Goal: Information Seeking & Learning: Check status

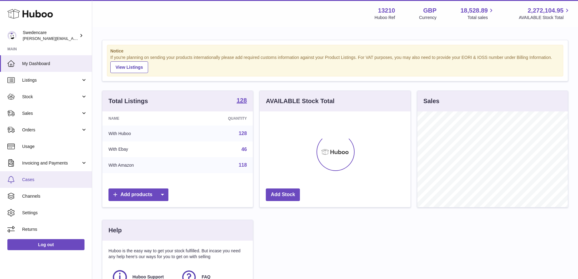
scroll to position [96, 152]
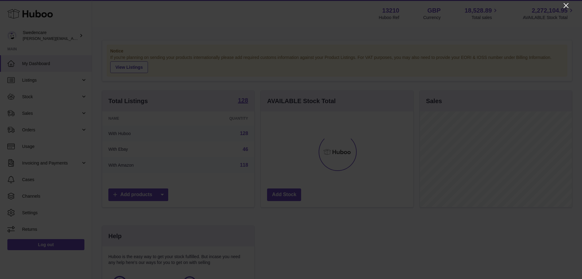
click at [566, 8] on icon "Close" at bounding box center [566, 5] width 7 height 7
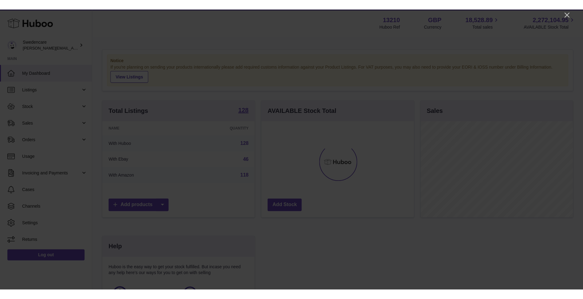
scroll to position [307088, 307033]
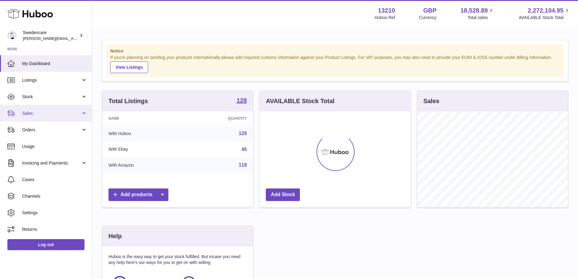
click at [64, 112] on span "Sales" at bounding box center [51, 114] width 59 height 6
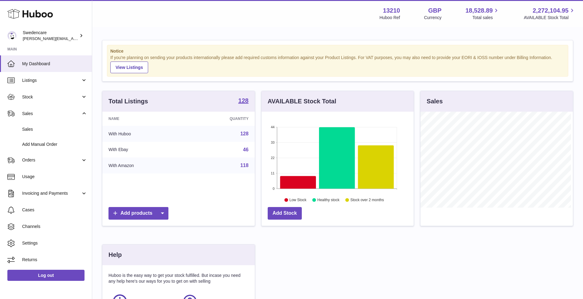
scroll to position [96, 152]
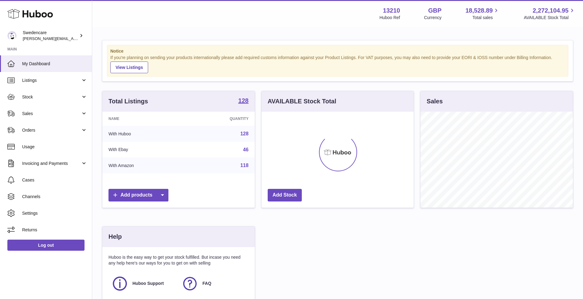
scroll to position [96, 152]
click at [53, 137] on link "Orders" at bounding box center [46, 130] width 92 height 17
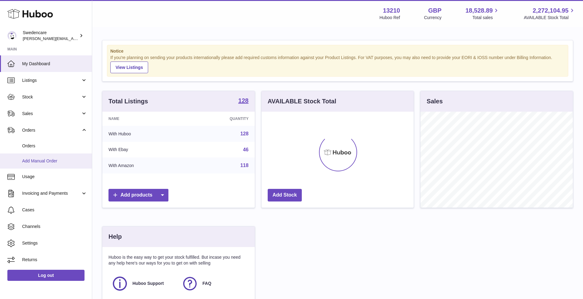
click at [56, 156] on link "Add Manual Order" at bounding box center [46, 160] width 92 height 15
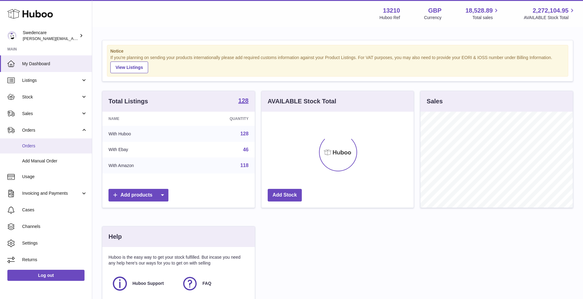
click at [55, 152] on link "Orders" at bounding box center [46, 145] width 92 height 15
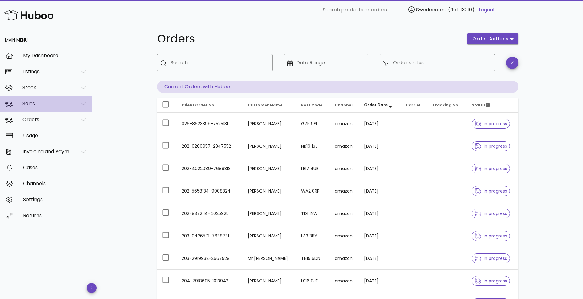
click at [65, 110] on div "Sales" at bounding box center [46, 104] width 92 height 16
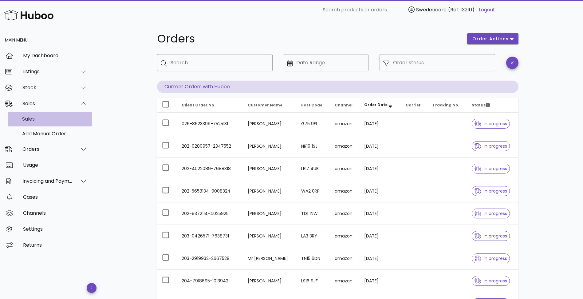
click at [81, 122] on div "Sales" at bounding box center [54, 118] width 65 height 13
click at [58, 114] on div "Sales" at bounding box center [54, 118] width 65 height 13
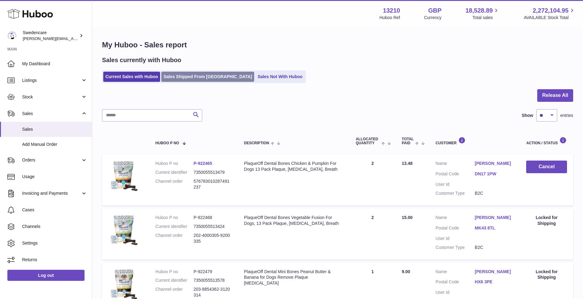
click at [205, 72] on link "Sales Shipped From [GEOGRAPHIC_DATA]" at bounding box center [207, 77] width 93 height 10
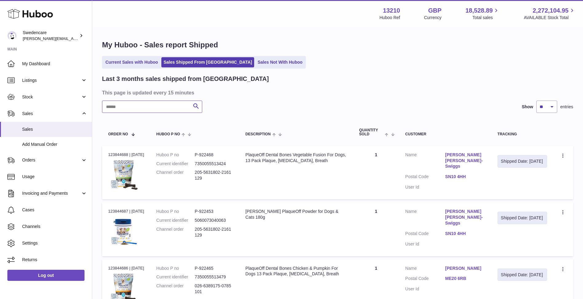
click at [179, 103] on input "text" at bounding box center [152, 106] width 100 height 12
paste input "**********"
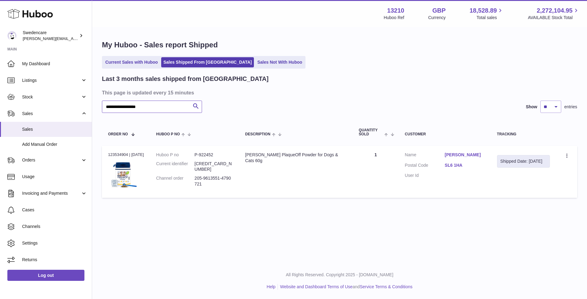
type input "**********"
click at [341, 189] on td "Description [PERSON_NAME] PlaqueOff Powder for Dogs & Cats 60g" at bounding box center [296, 172] width 114 height 52
drag, startPoint x: 207, startPoint y: 178, endPoint x: 193, endPoint y: 171, distance: 15.4
click at [193, 171] on dl "Huboo P no P-922452 Current identifier [CREDIT_CARD_NUMBER] Channel order 205-9…" at bounding box center [194, 171] width 77 height 38
copy dl "205-9613551-4790721"
